Goal: Task Accomplishment & Management: Manage account settings

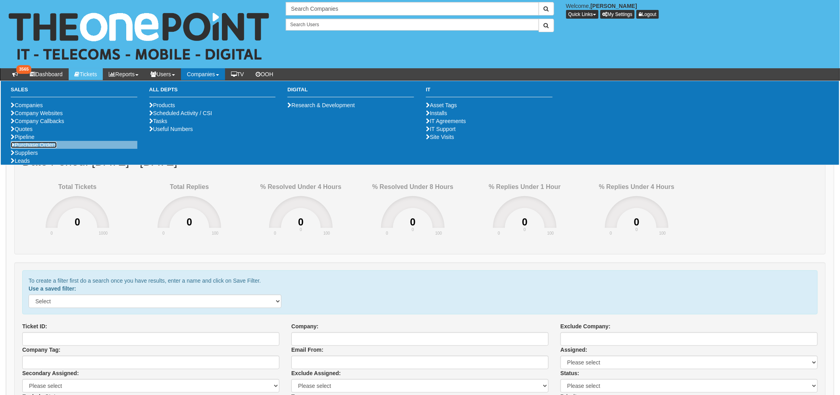
click at [43, 148] on link "Purchase Orders" at bounding box center [34, 145] width 46 height 6
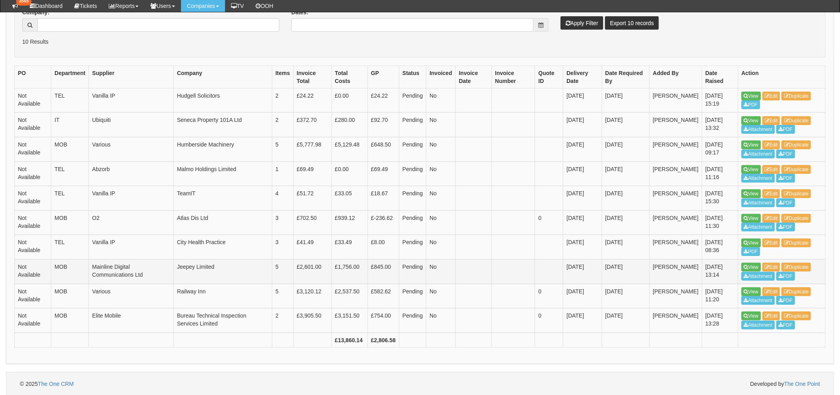
scroll to position [188, 0]
click at [749, 140] on link "View" at bounding box center [750, 144] width 19 height 9
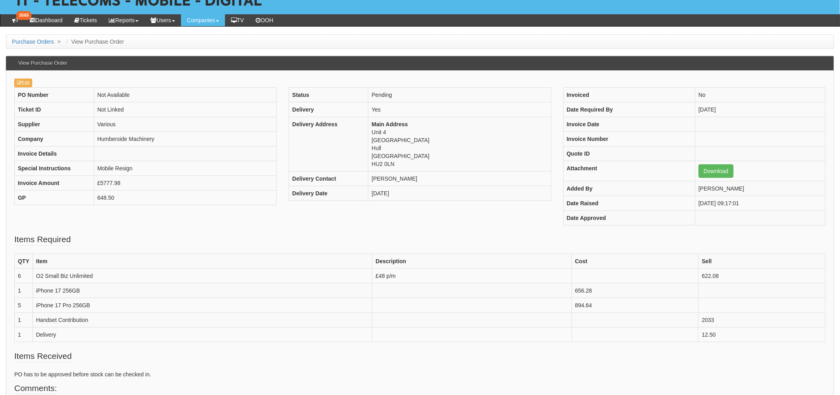
scroll to position [88, 0]
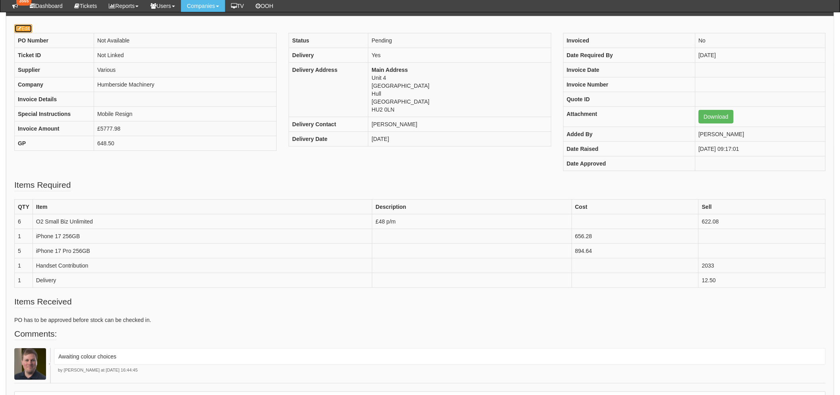
click at [24, 29] on link "Edit" at bounding box center [23, 28] width 18 height 9
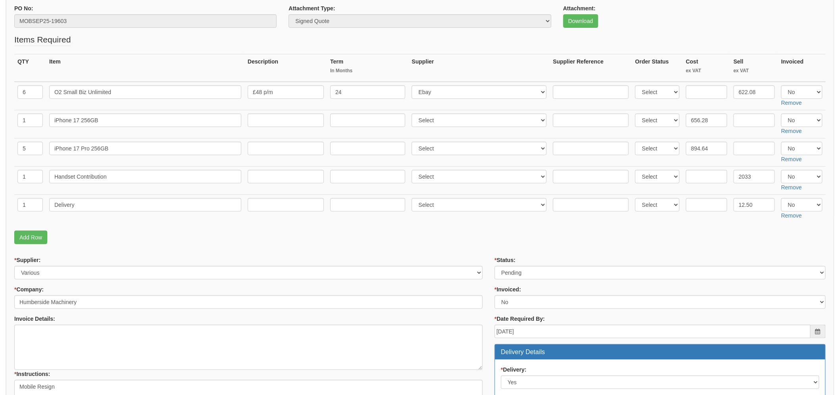
scroll to position [132, 0]
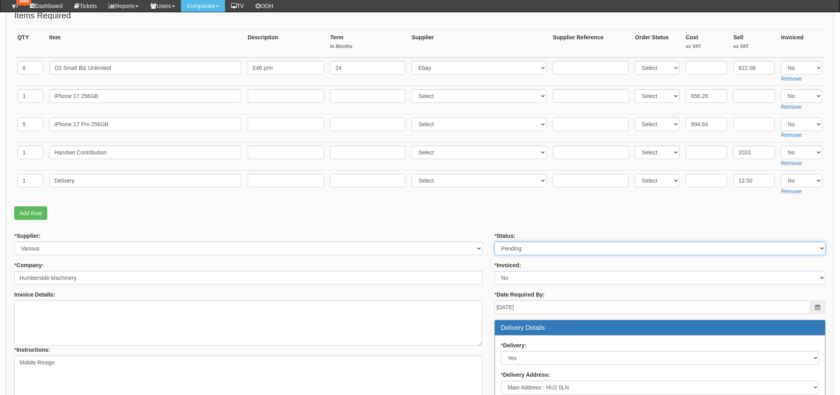
drag, startPoint x: 549, startPoint y: 246, endPoint x: 548, endPoint y: 254, distance: 8.0
click at [549, 246] on select "Select Approved Completed Delivered Invoiced Ordered Ordered to site Part Order…" at bounding box center [659, 248] width 331 height 13
select select "9"
click at [494, 242] on select "Select Approved Completed Delivered Invoiced Ordered Ordered to site Part Order…" at bounding box center [659, 248] width 331 height 13
click at [409, 233] on div "* Supplier: Select 123 REG.co.uk 1Password 3 4Gon AA Jones Electric Ltd Abzorb …" at bounding box center [248, 243] width 468 height 23
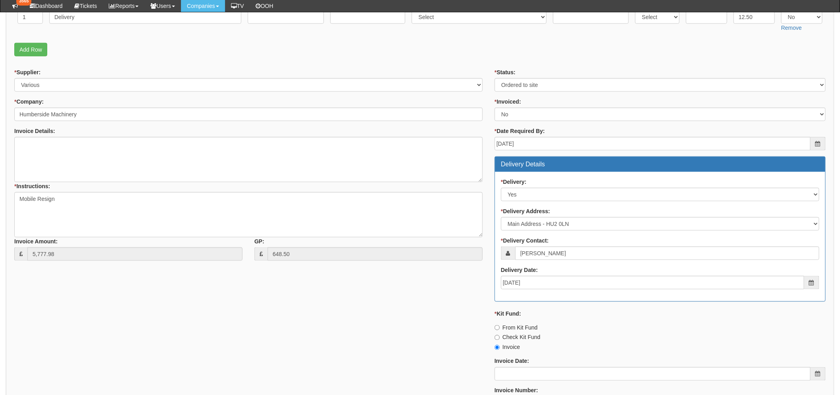
scroll to position [397, 0]
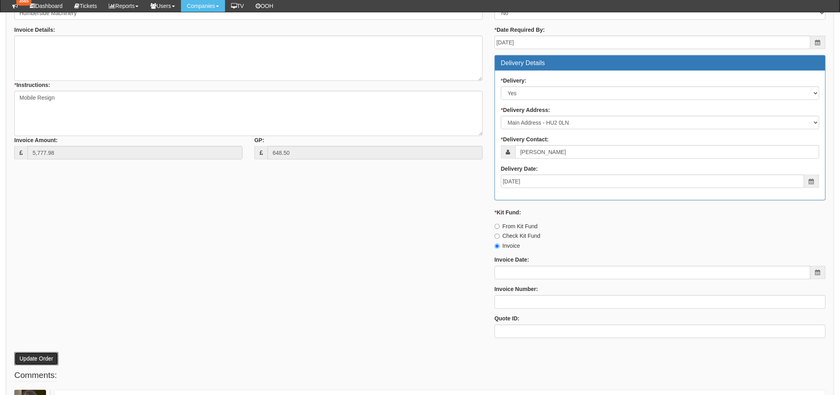
click at [38, 352] on button "Update Order" at bounding box center [36, 358] width 44 height 13
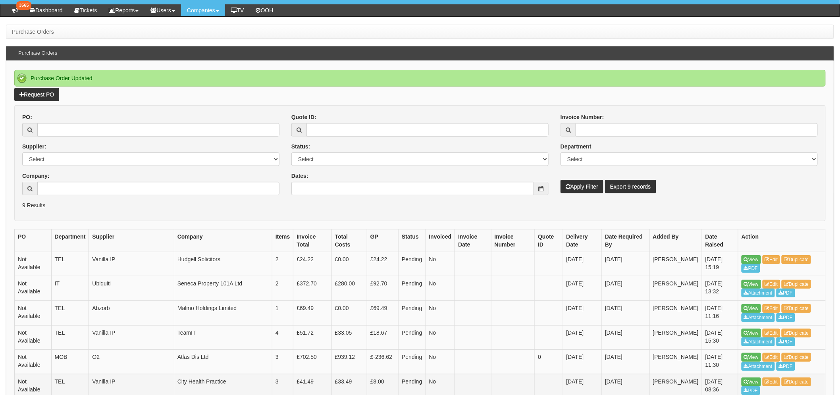
scroll to position [183, 0]
